Goal: Information Seeking & Learning: Find specific fact

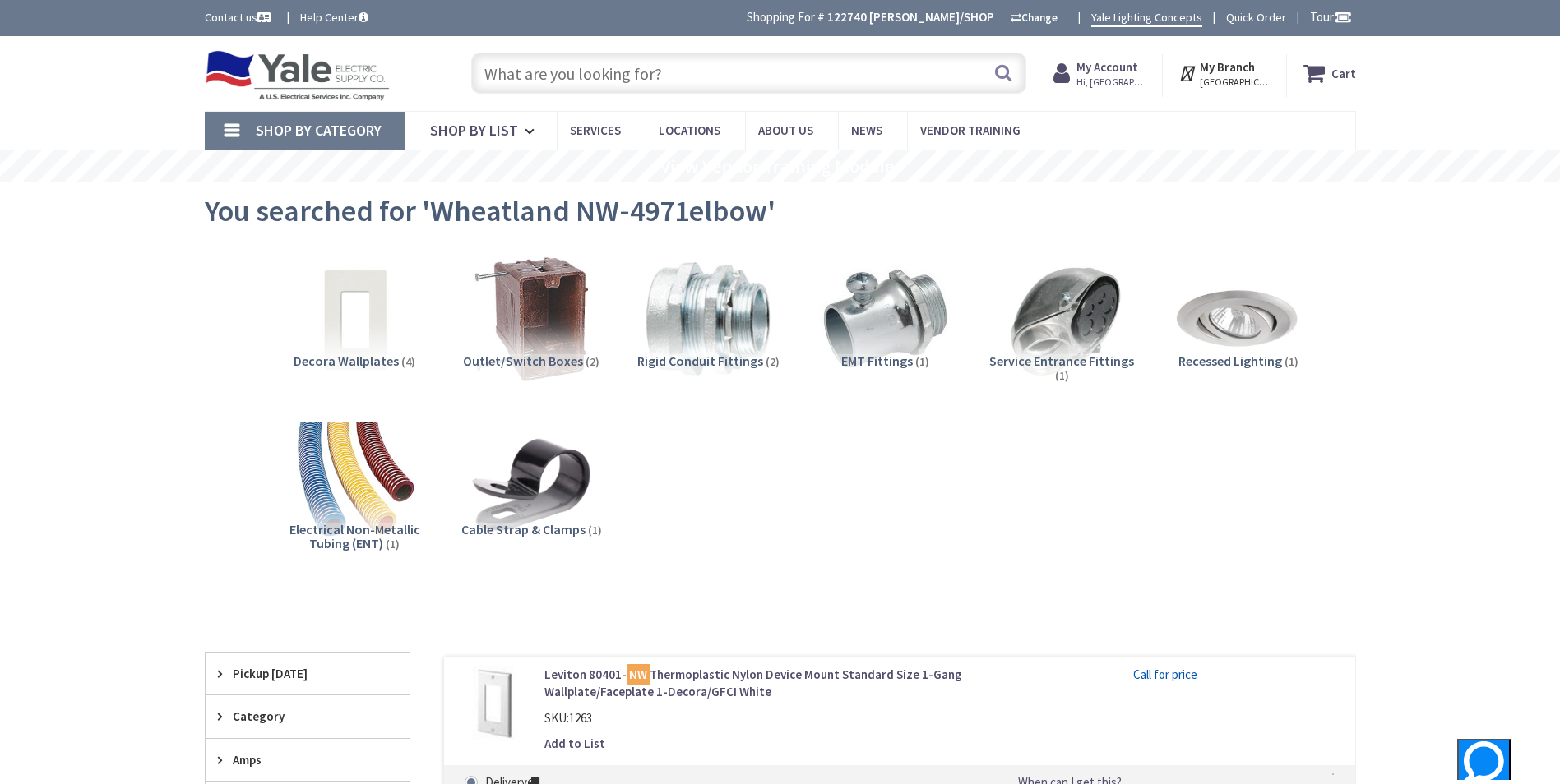
click at [640, 75] on input "text" at bounding box center [748, 73] width 556 height 41
paste input "40112"
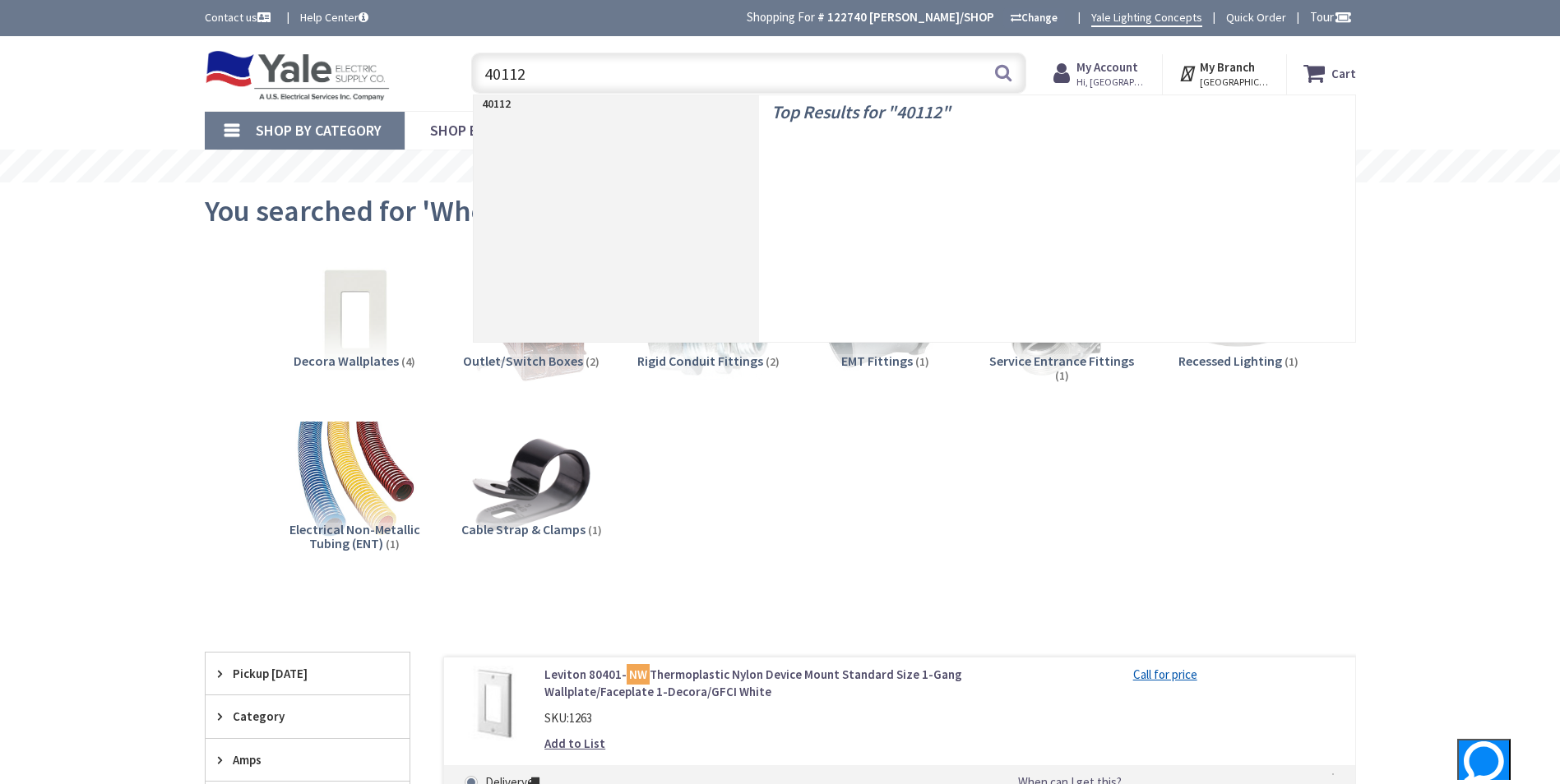
type input "40112"
click at [1002, 72] on button "Search" at bounding box center [1004, 73] width 21 height 37
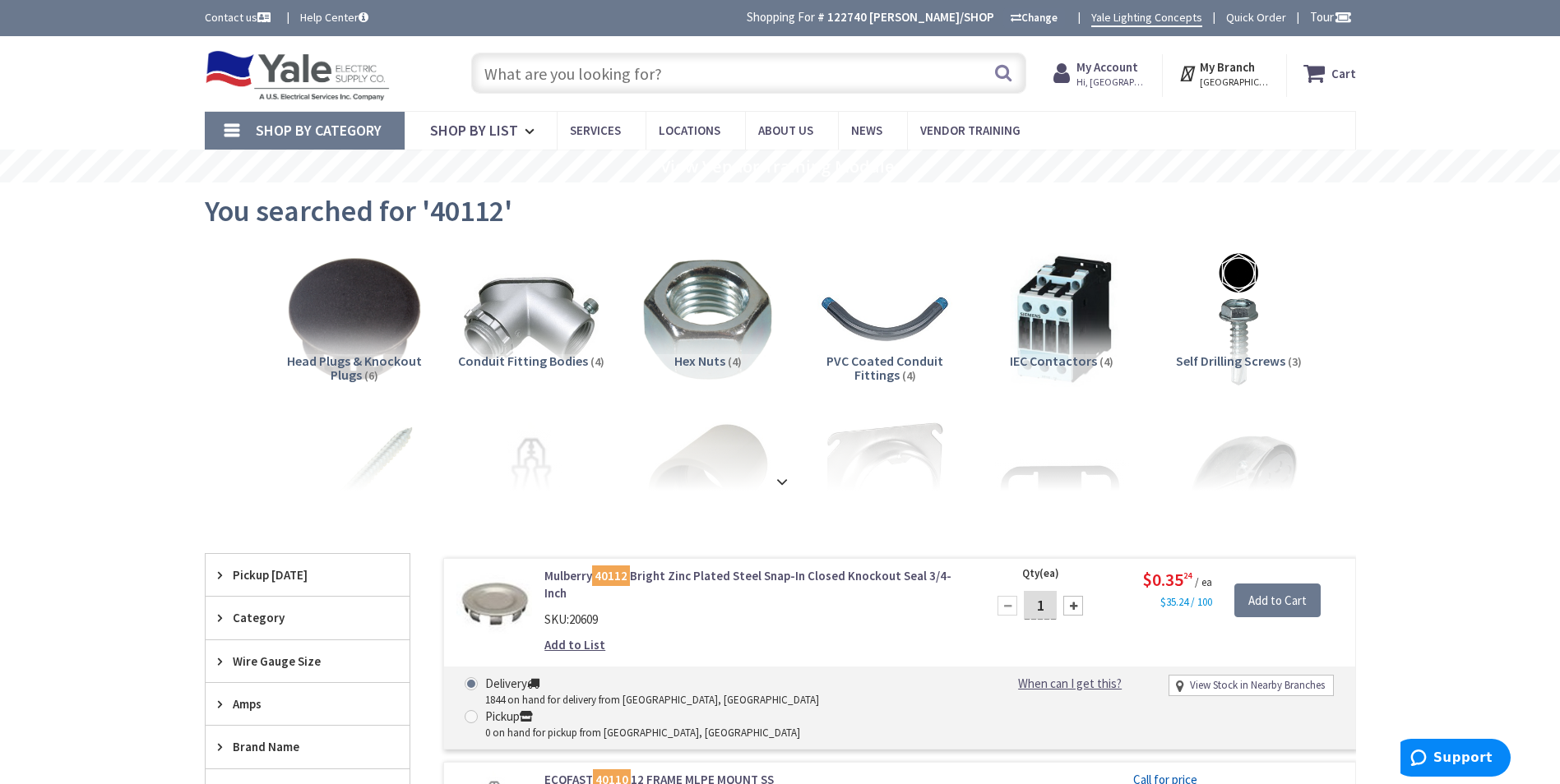
click at [642, 74] on input "text" at bounding box center [748, 73] width 556 height 41
paste input "12 THHN Stranded"
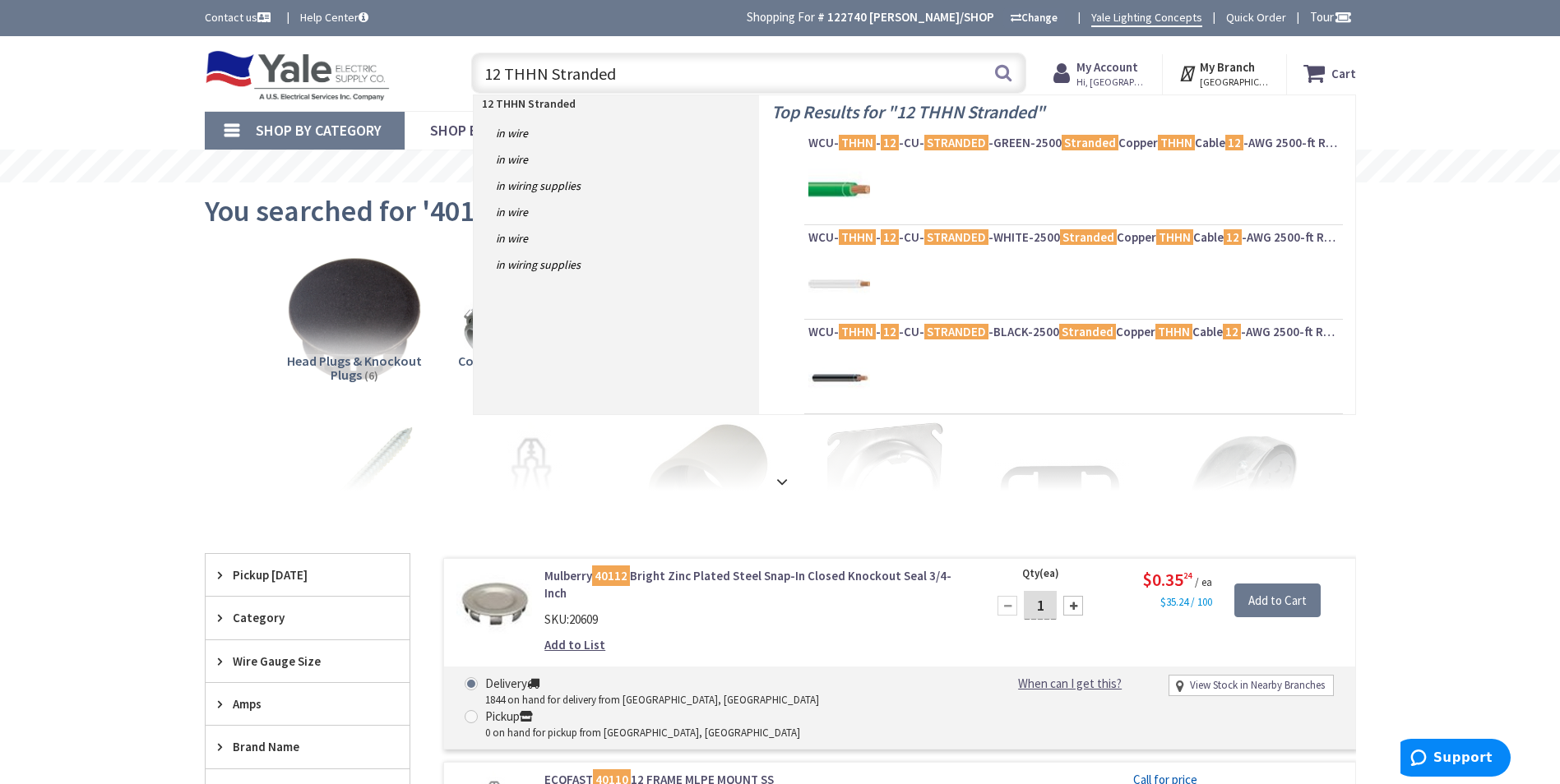
type input "12 THHN Stranded"
click at [1003, 70] on button "Search" at bounding box center [1004, 73] width 21 height 37
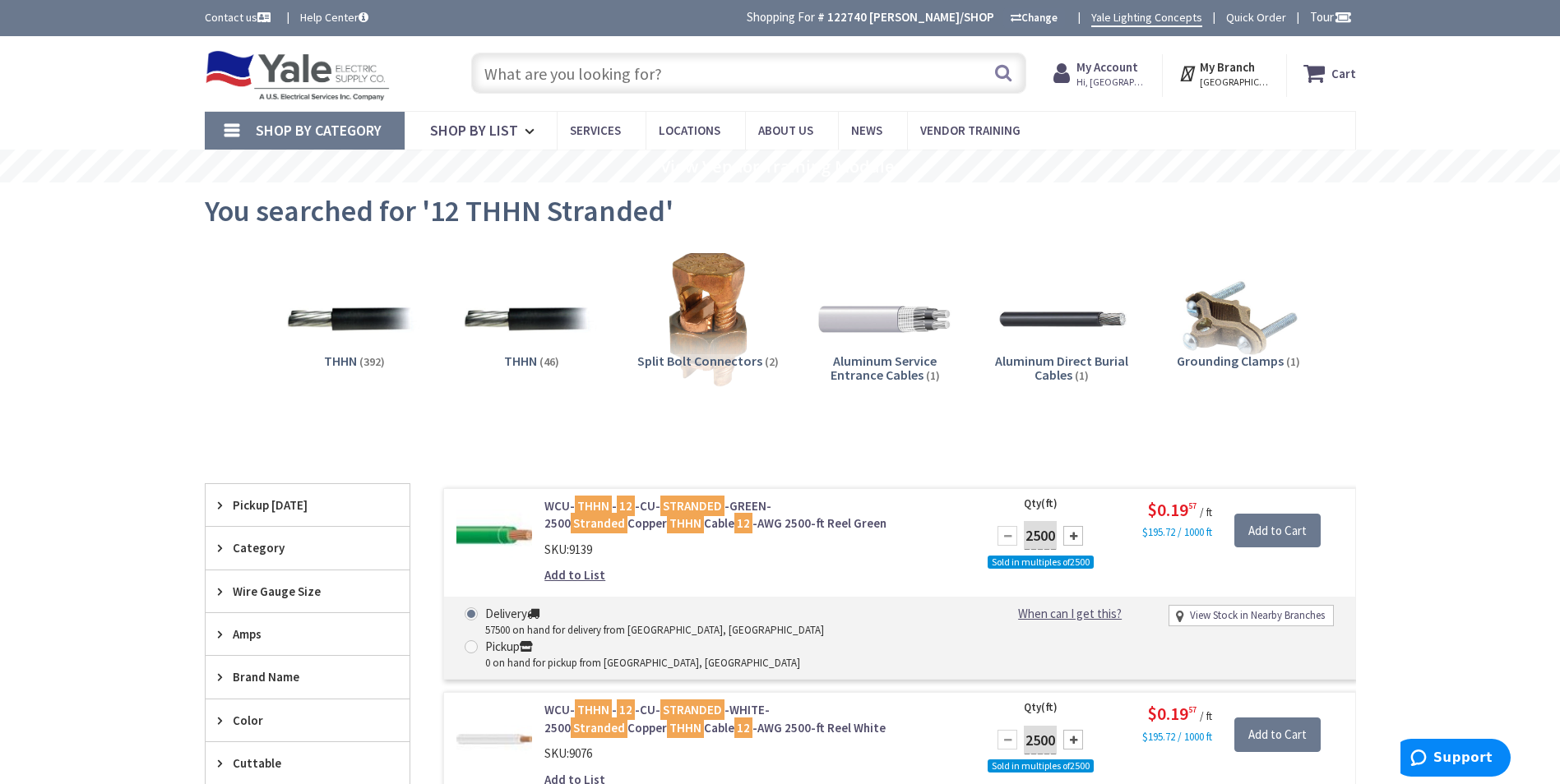
click at [632, 82] on input "text" at bounding box center [748, 73] width 556 height 41
paste input "5/8 Acorn Ground rod clamp"
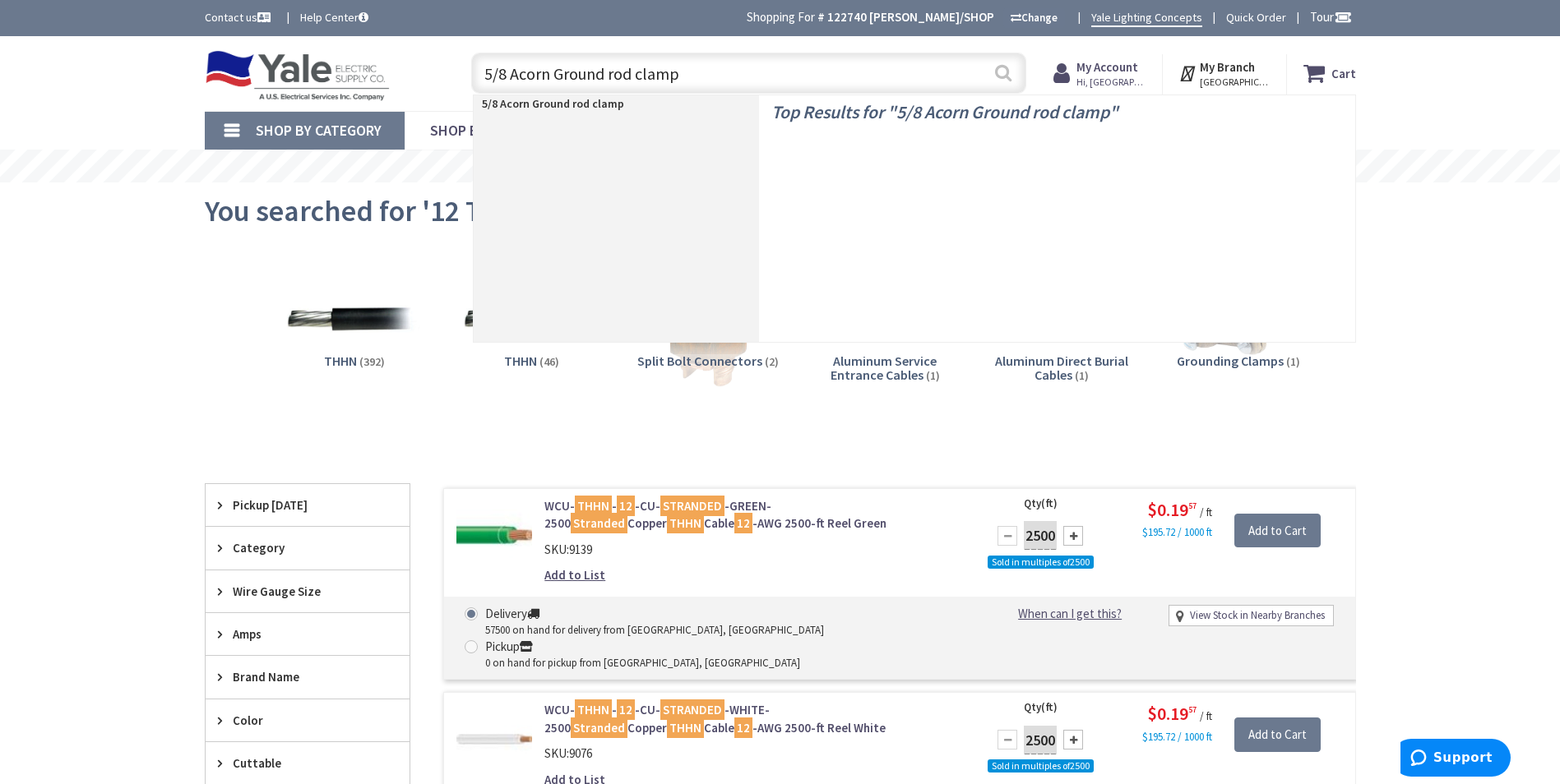
type input "5/8 Acorn Ground rod clamp"
click at [1007, 72] on button "Search" at bounding box center [1004, 73] width 21 height 37
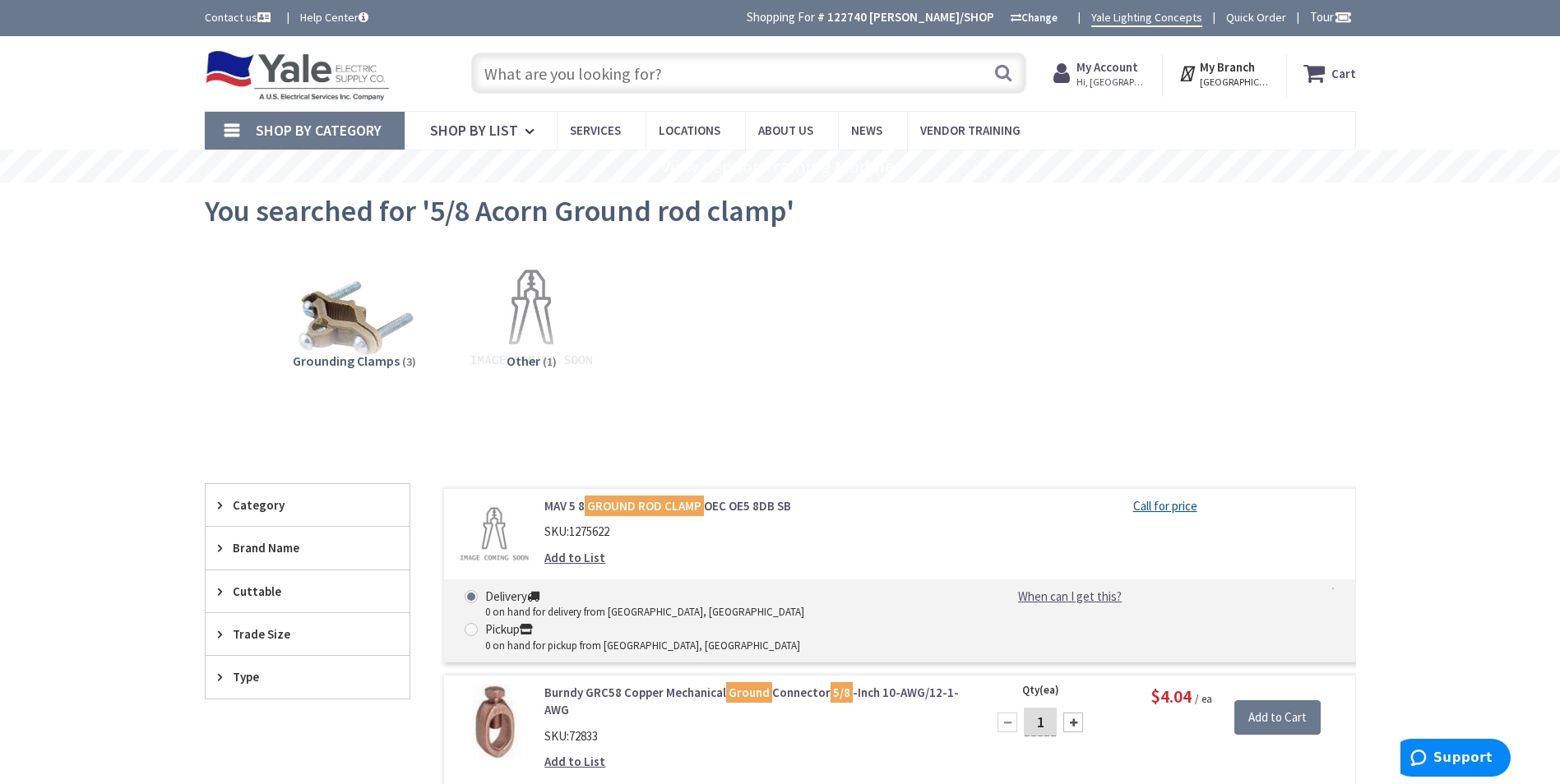
scroll to position [411, 0]
